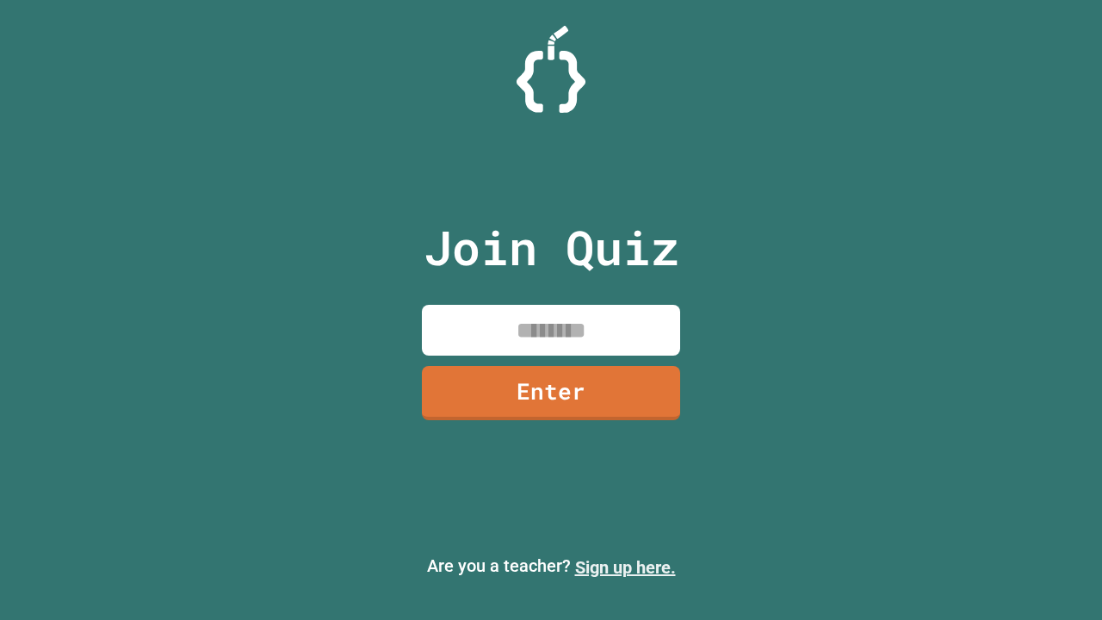
click at [625, 567] on link "Sign up here." at bounding box center [625, 567] width 101 height 21
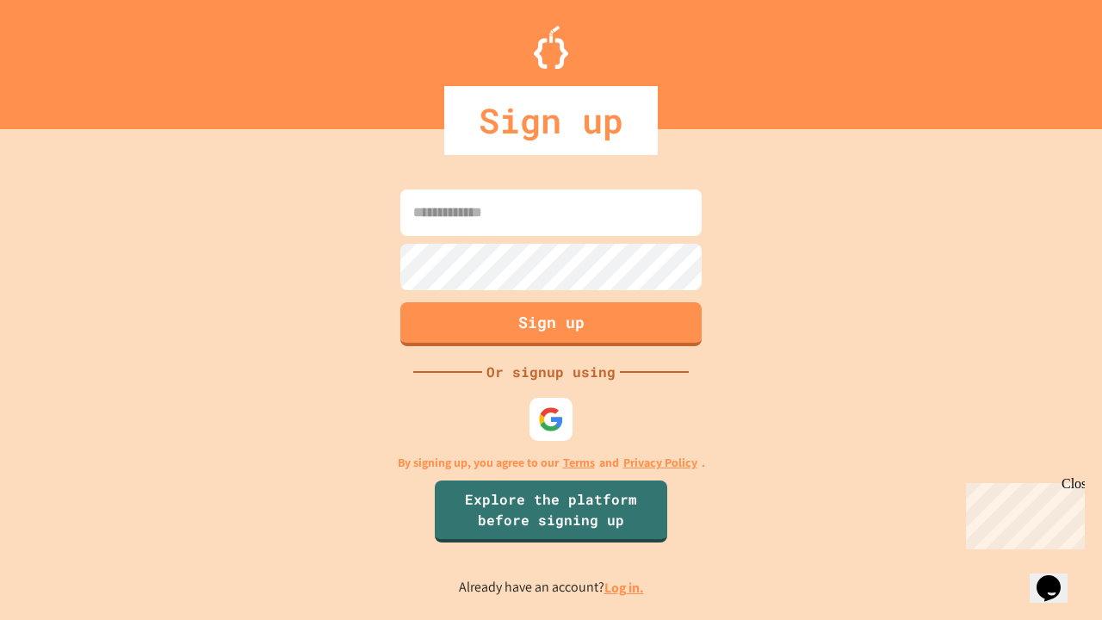
click at [625, 587] on link "Log in." at bounding box center [624, 587] width 40 height 18
